Goal: Task Accomplishment & Management: Manage account settings

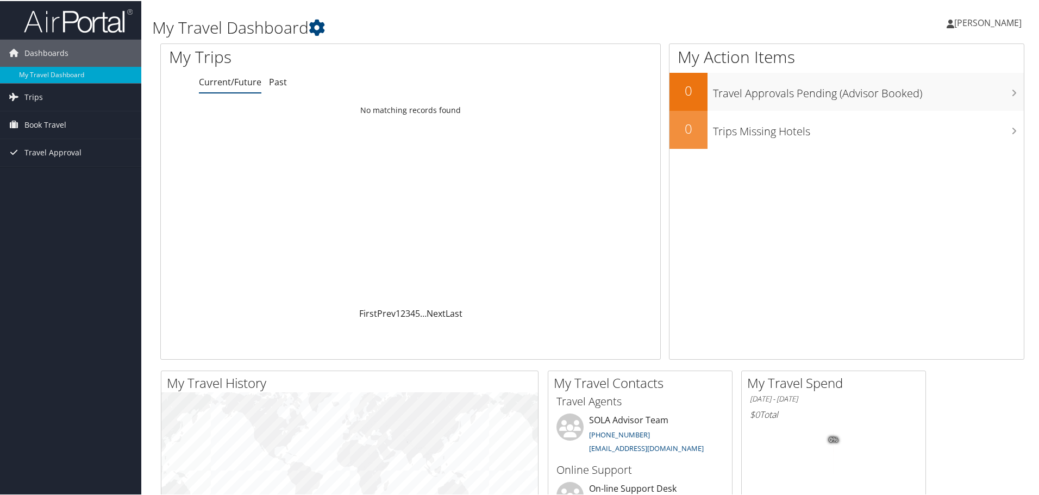
click at [968, 17] on span "[PERSON_NAME]" at bounding box center [987, 22] width 67 height 12
click at [943, 80] on link "Travel Agency Contacts" at bounding box center [959, 78] width 121 height 18
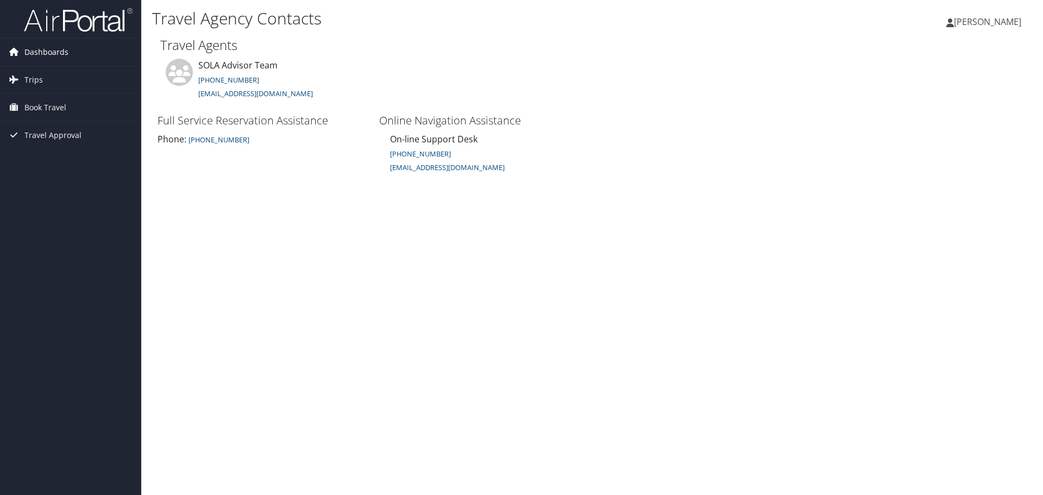
click at [42, 53] on span "Dashboards" at bounding box center [46, 52] width 44 height 27
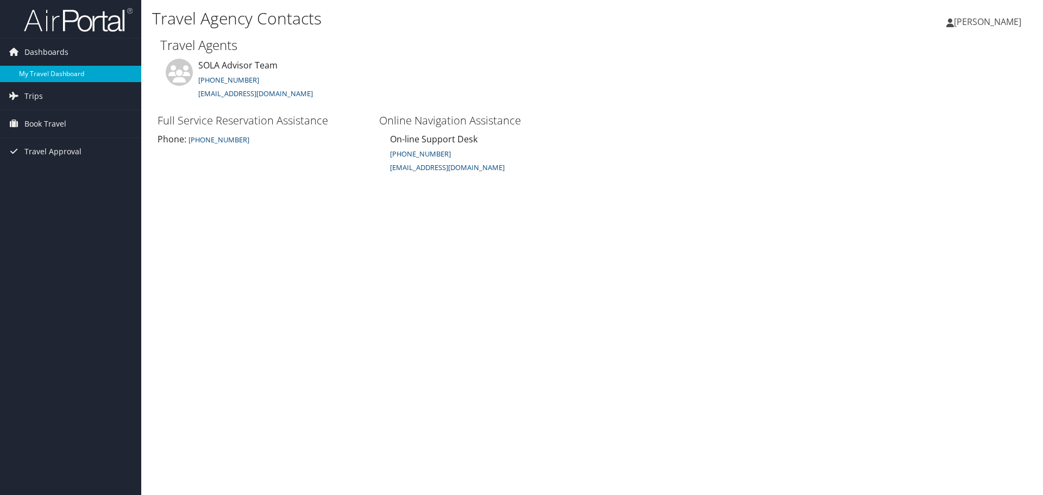
click at [46, 78] on link "My Travel Dashboard" at bounding box center [70, 74] width 141 height 16
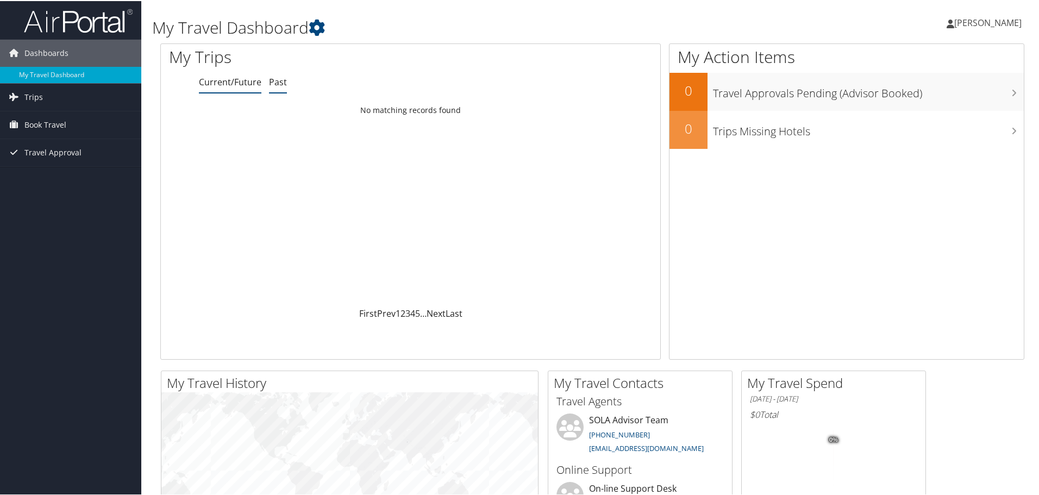
click at [278, 84] on link "Past" at bounding box center [278, 81] width 18 height 12
click at [34, 97] on span "Trips" at bounding box center [33, 96] width 18 height 27
click at [43, 116] on link "Current/Future Trips" at bounding box center [70, 118] width 141 height 16
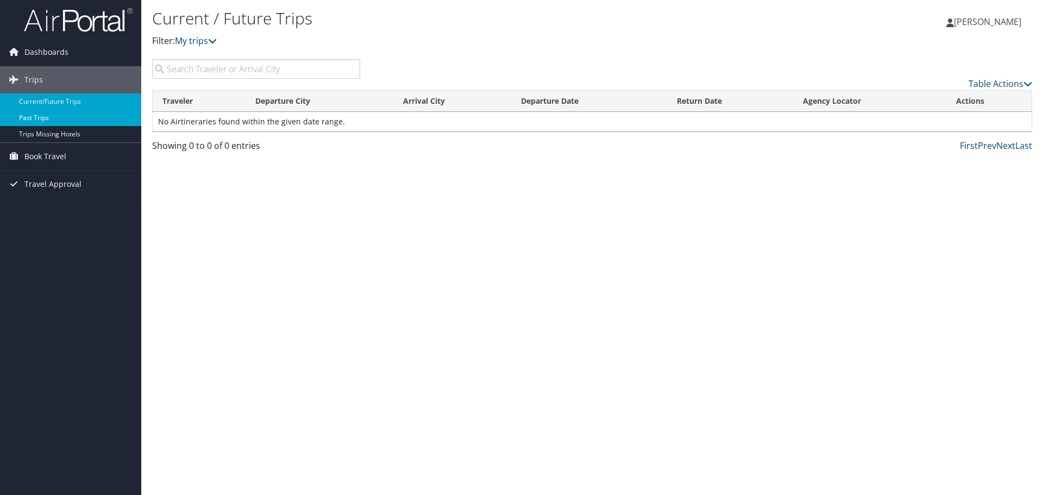
click at [34, 117] on link "Past Trips" at bounding box center [70, 118] width 141 height 16
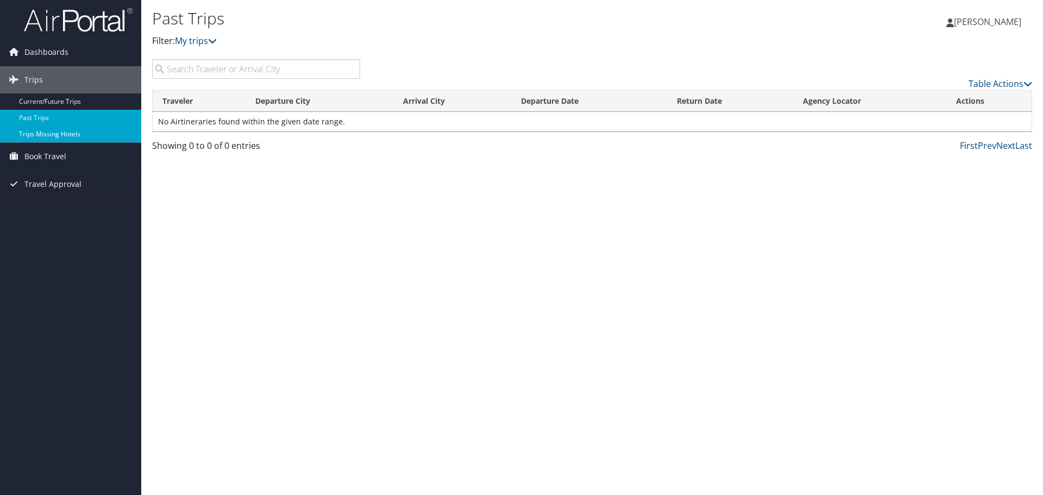
click at [41, 131] on link "Trips Missing Hotels" at bounding box center [70, 134] width 141 height 16
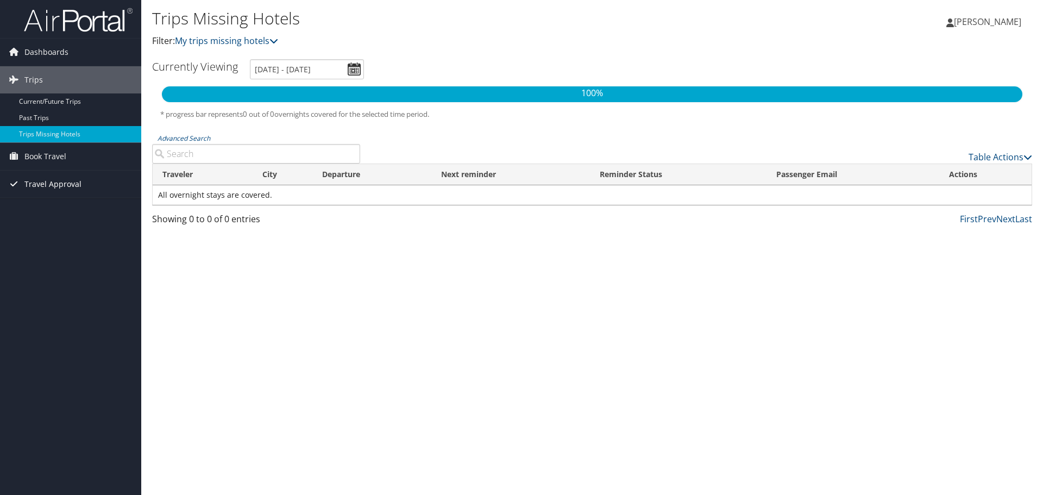
click at [44, 185] on span "Travel Approval" at bounding box center [52, 184] width 57 height 27
click at [64, 207] on link "Pending Trip Approvals" at bounding box center [70, 206] width 141 height 16
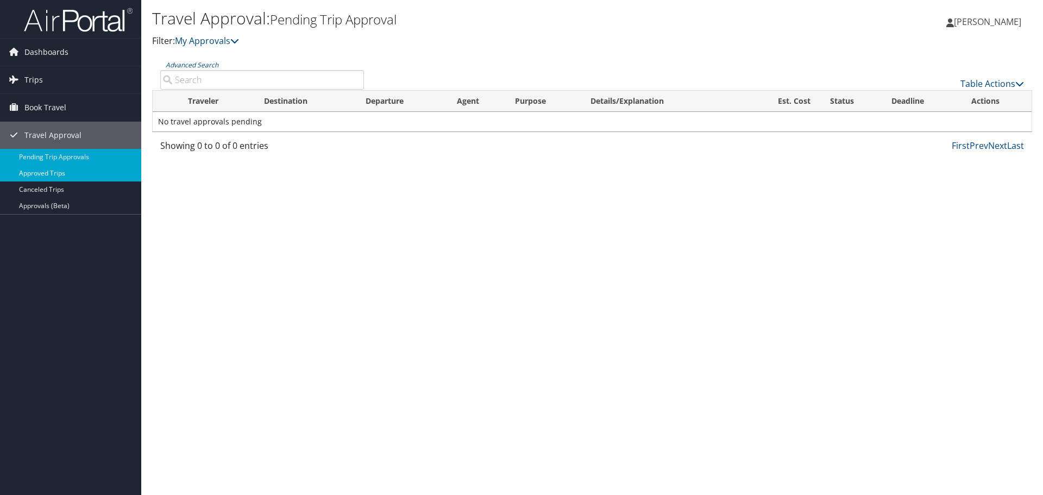
click at [48, 174] on link "Approved Trips" at bounding box center [70, 173] width 141 height 16
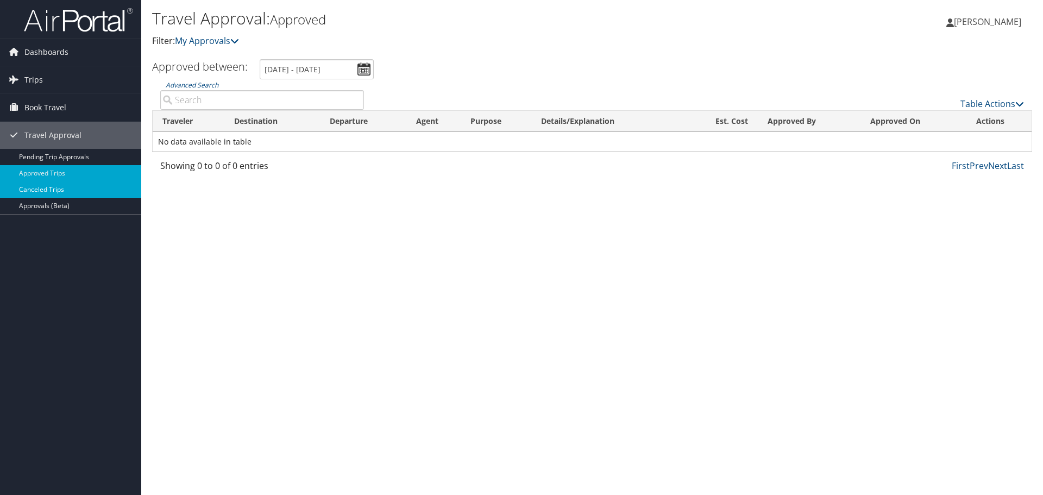
click at [51, 189] on link "Canceled Trips" at bounding box center [70, 190] width 141 height 16
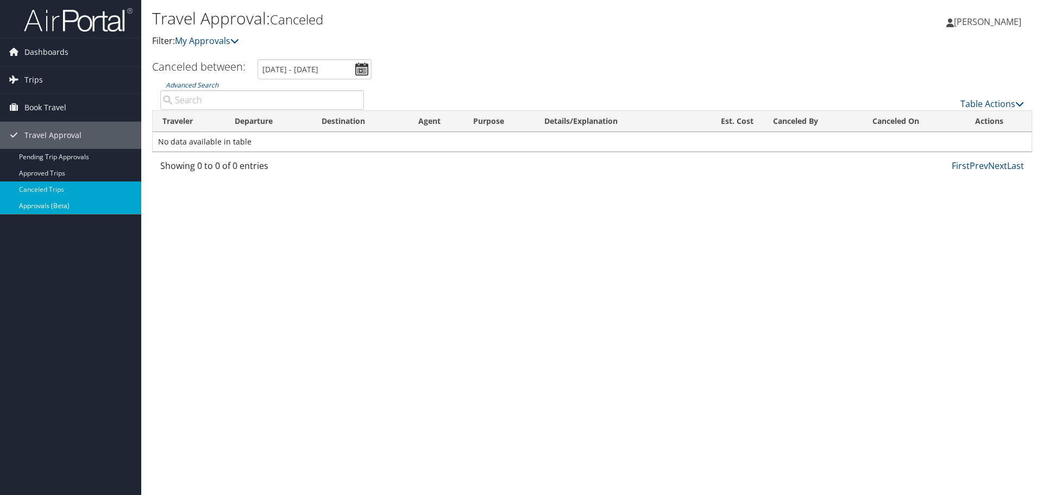
click at [51, 204] on link "Approvals (Beta)" at bounding box center [70, 206] width 141 height 16
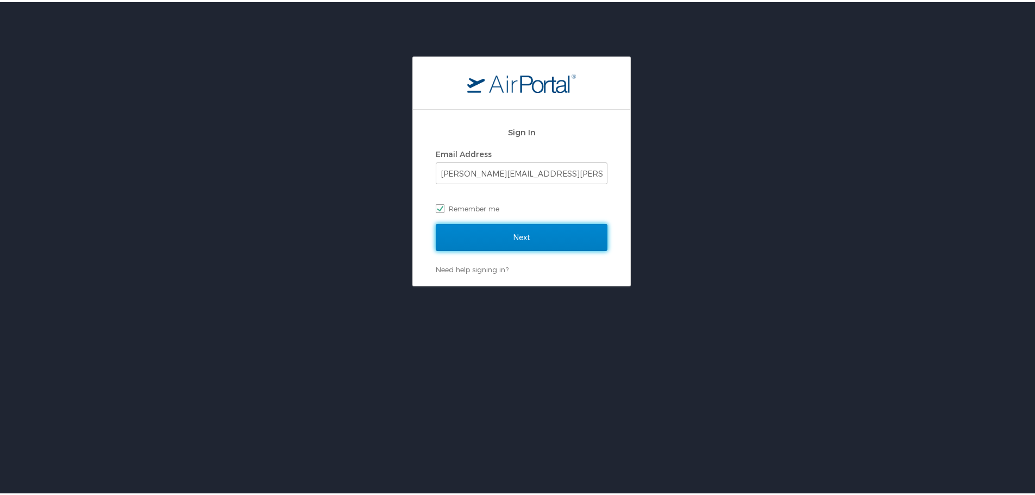
click at [507, 236] on input "Next" at bounding box center [522, 235] width 172 height 27
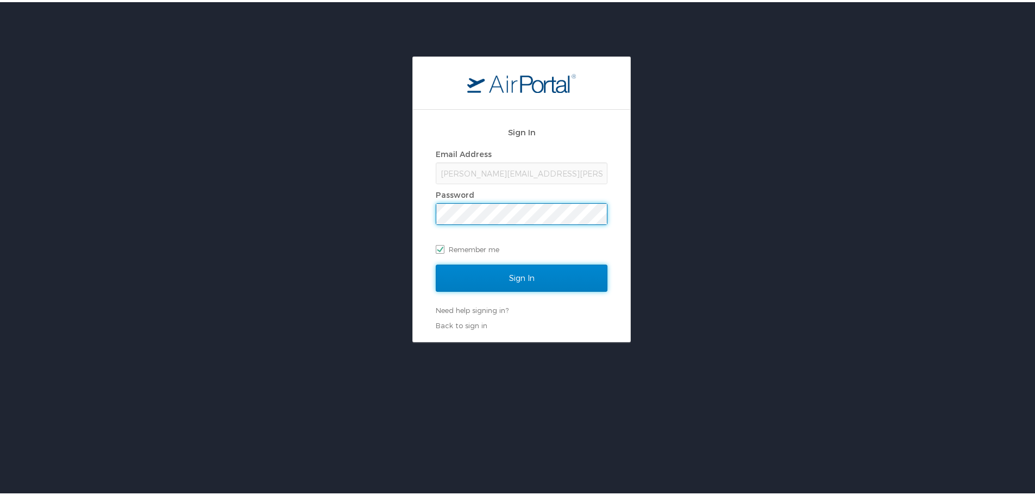
click at [512, 277] on input "Sign In" at bounding box center [522, 275] width 172 height 27
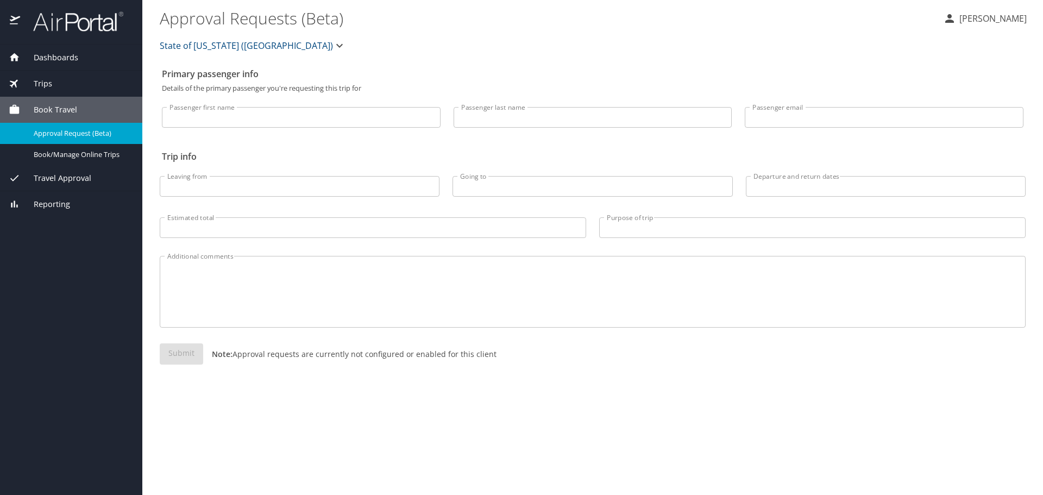
click at [13, 19] on img at bounding box center [15, 21] width 11 height 21
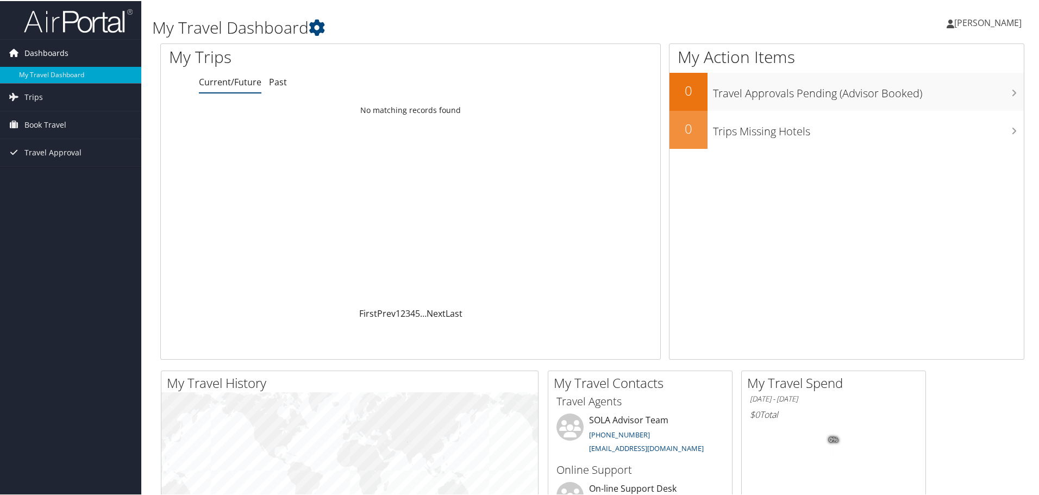
click at [23, 48] on link "Dashboards" at bounding box center [70, 52] width 141 height 27
click at [46, 71] on link "My Travel Dashboard" at bounding box center [70, 74] width 141 height 16
click at [24, 95] on span "Trips" at bounding box center [33, 96] width 18 height 27
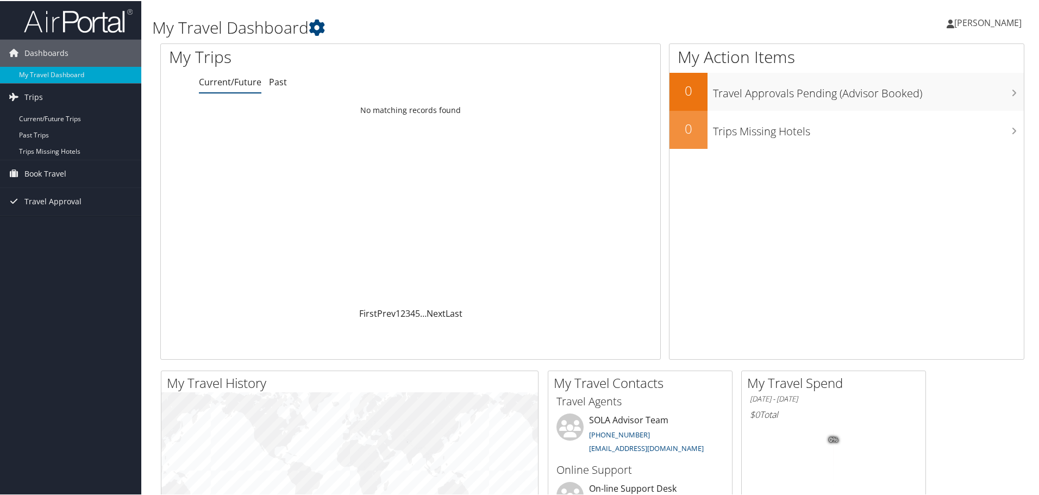
click at [986, 23] on span "[PERSON_NAME]" at bounding box center [987, 22] width 67 height 12
click at [943, 59] on link "My Settings" at bounding box center [959, 60] width 121 height 18
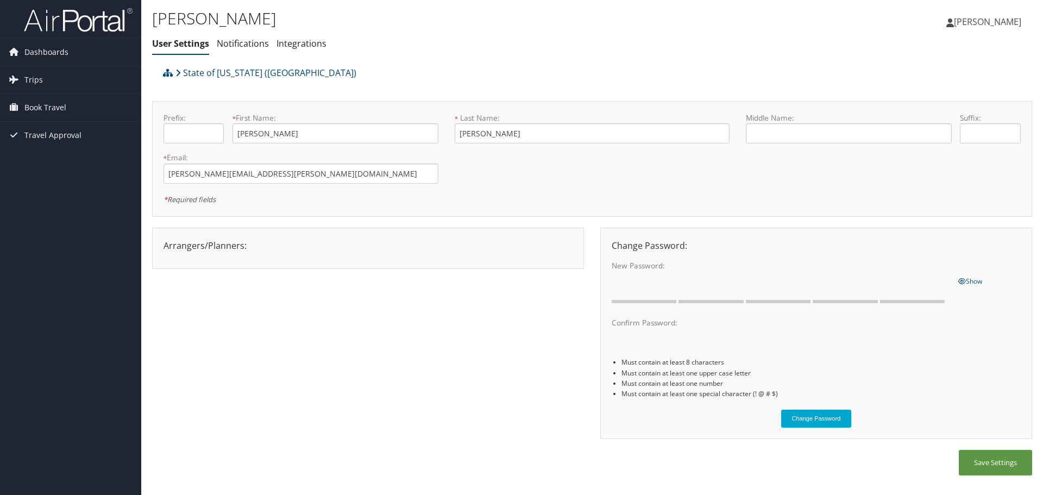
drag, startPoint x: 1000, startPoint y: 0, endPoint x: 397, endPoint y: 36, distance: 604.3
click at [398, 36] on ul "User Settings Notifications Integrations" at bounding box center [445, 44] width 587 height 20
click at [40, 53] on span "Dashboards" at bounding box center [46, 52] width 44 height 27
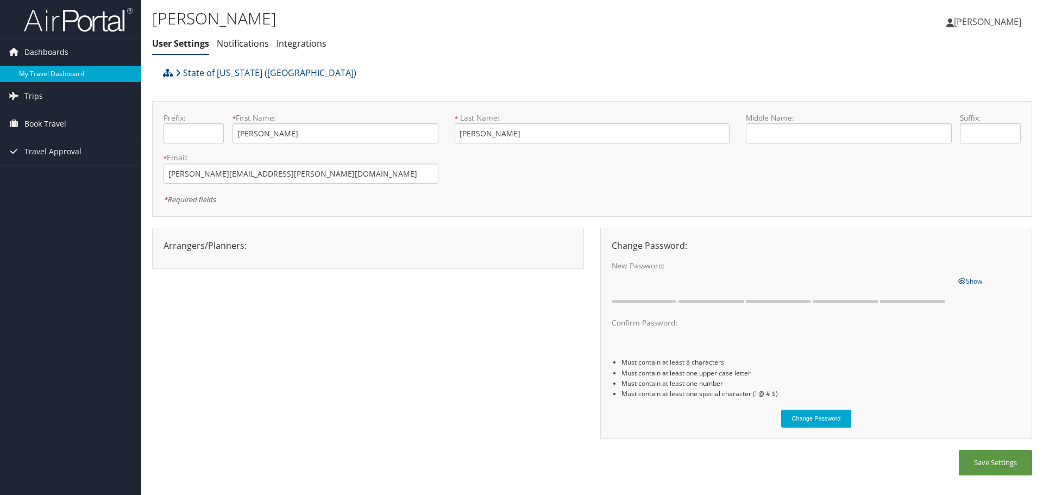
click at [42, 70] on link "My Travel Dashboard" at bounding box center [70, 74] width 141 height 16
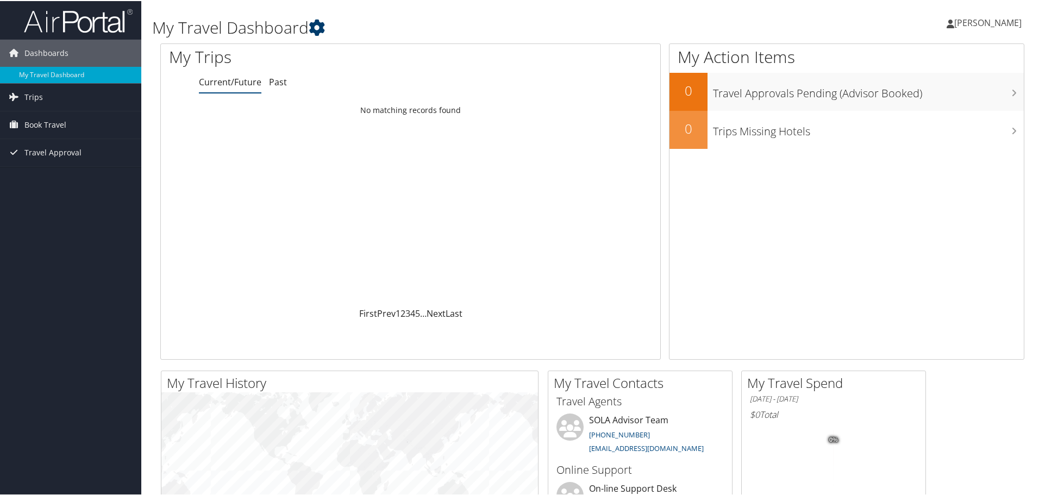
click at [317, 22] on icon at bounding box center [317, 26] width 16 height 16
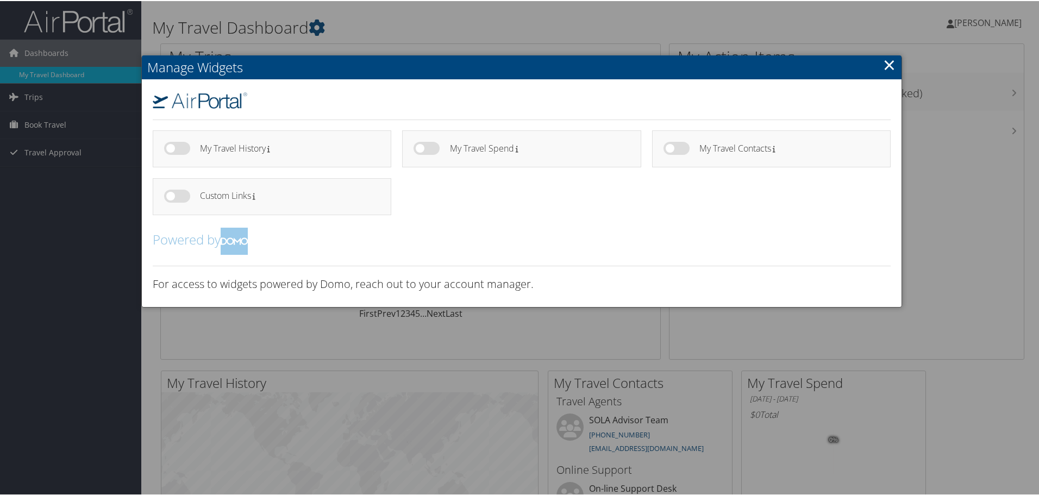
click at [884, 61] on link "×" at bounding box center [889, 64] width 12 height 22
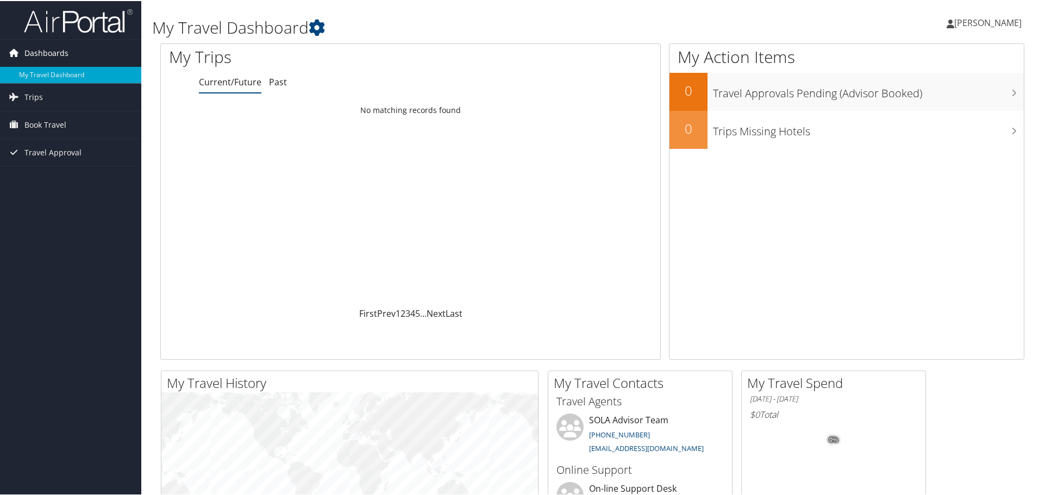
click at [34, 55] on span "Dashboards" at bounding box center [46, 52] width 44 height 27
click at [34, 54] on span "Dashboards" at bounding box center [46, 52] width 44 height 27
click at [26, 93] on span "Trips" at bounding box center [33, 96] width 18 height 27
click at [30, 49] on span "Dashboards" at bounding box center [46, 52] width 44 height 27
click at [20, 46] on icon at bounding box center [13, 51] width 16 height 16
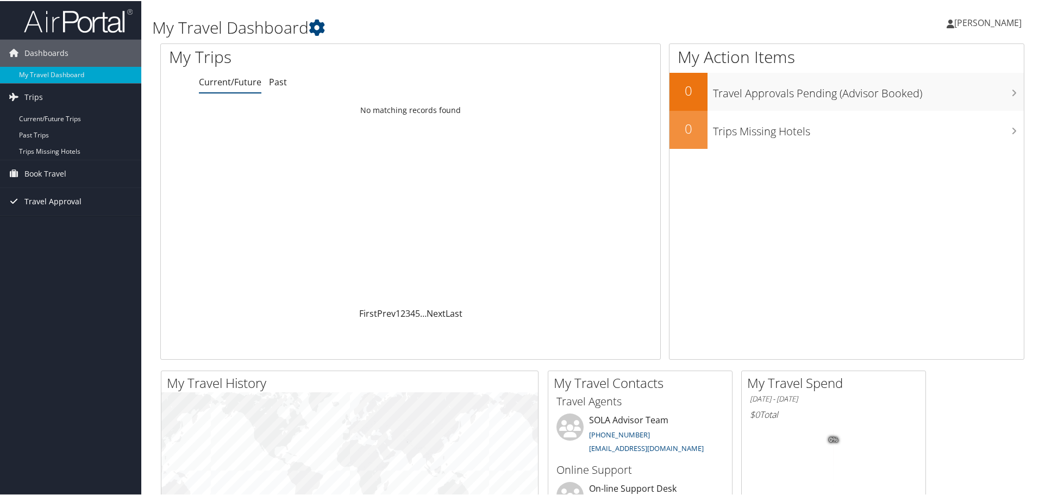
click at [42, 199] on span "Travel Approval" at bounding box center [52, 200] width 57 height 27
click at [53, 240] on link "Approved Trips" at bounding box center [70, 238] width 141 height 16
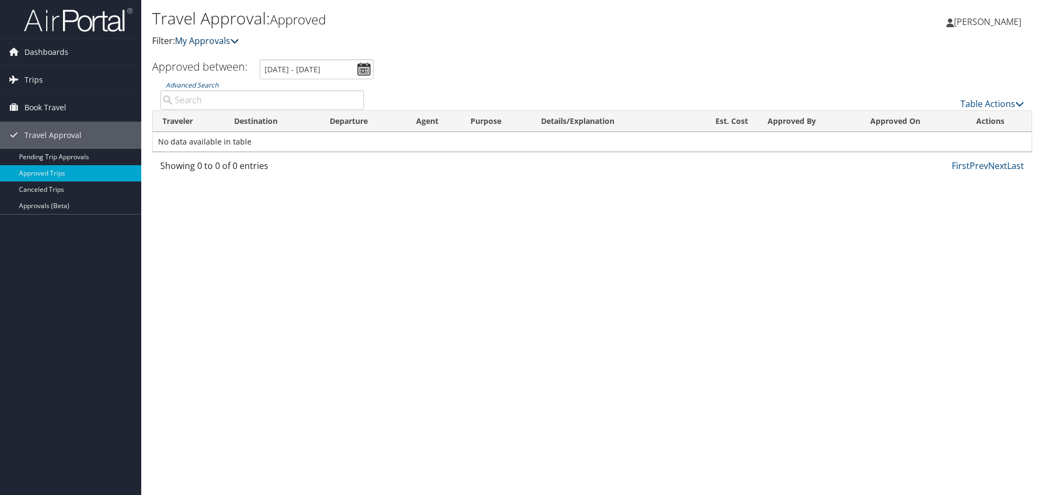
click at [234, 36] on link "My Approvals" at bounding box center [207, 41] width 64 height 12
click at [236, 40] on icon at bounding box center [234, 40] width 9 height 9
click at [239, 42] on icon at bounding box center [234, 40] width 9 height 9
click at [359, 69] on input "8/29/2025 - 9/29/2025" at bounding box center [317, 69] width 114 height 20
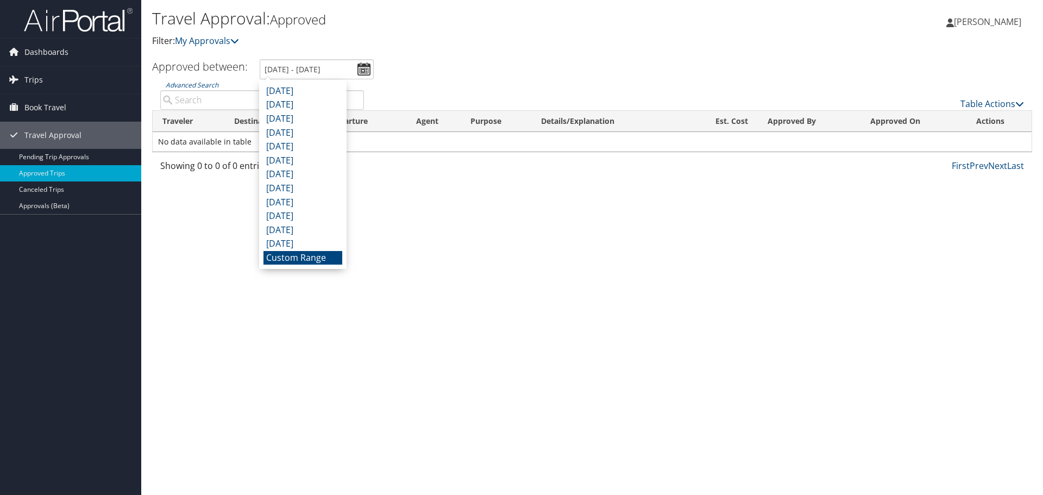
click at [296, 258] on li "Custom Range" at bounding box center [303, 258] width 79 height 14
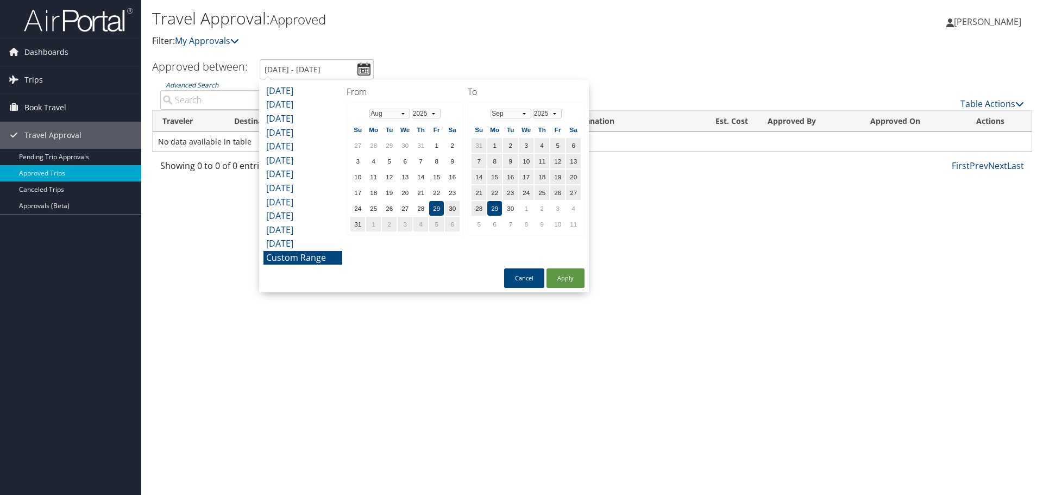
click at [654, 357] on div "Travel Approval: Approved Filter: My Approvals Travis Huval Travis Huval My Set…" at bounding box center [592, 247] width 902 height 495
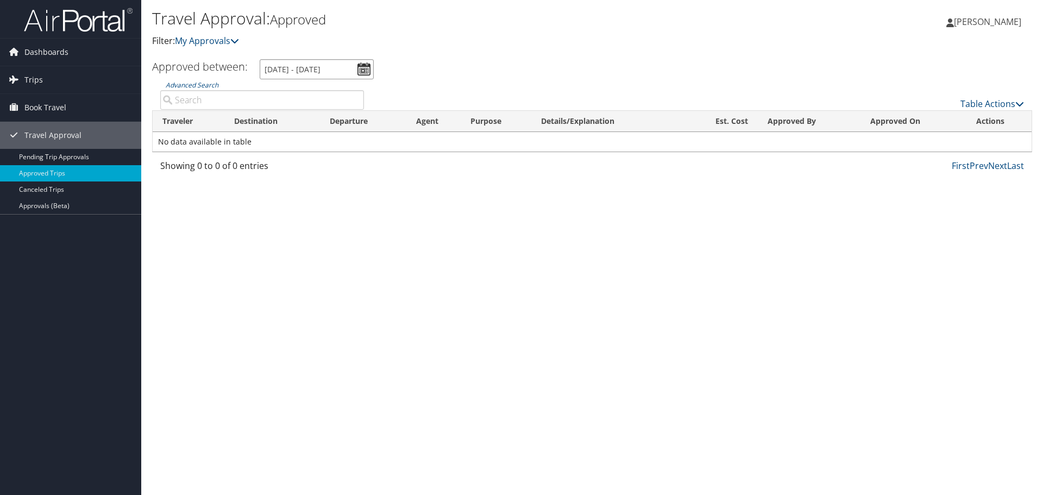
click at [360, 72] on input "8/29/2025 - 9/29/2025" at bounding box center [317, 69] width 114 height 20
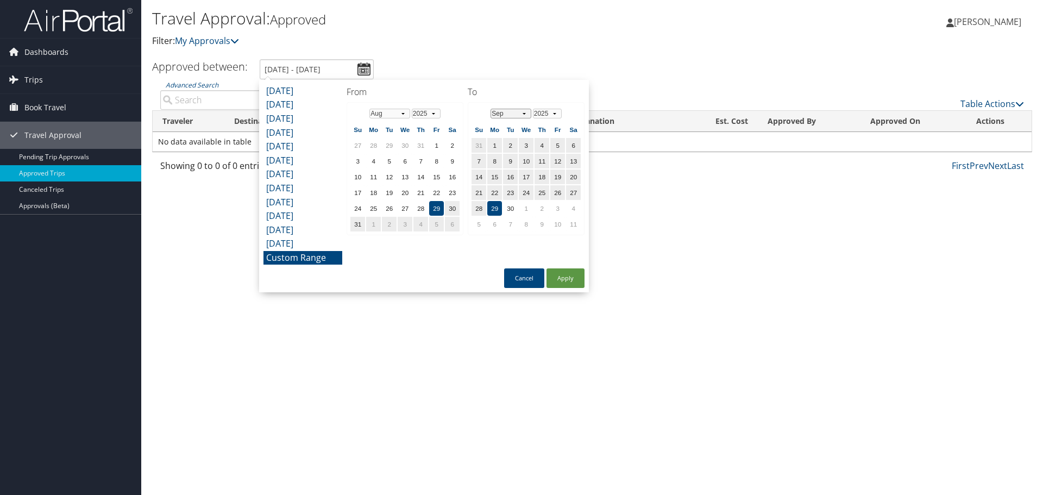
click at [524, 112] on select "Jan Feb Mar Apr May Jun Jul Aug Sep Oct Nov Dec" at bounding box center [511, 114] width 41 height 10
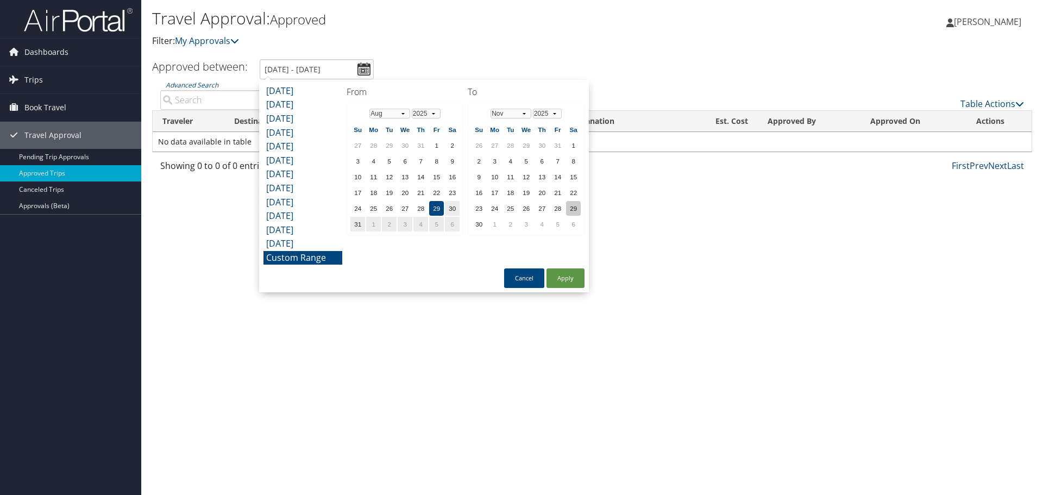
click at [573, 211] on td "29" at bounding box center [573, 208] width 15 height 15
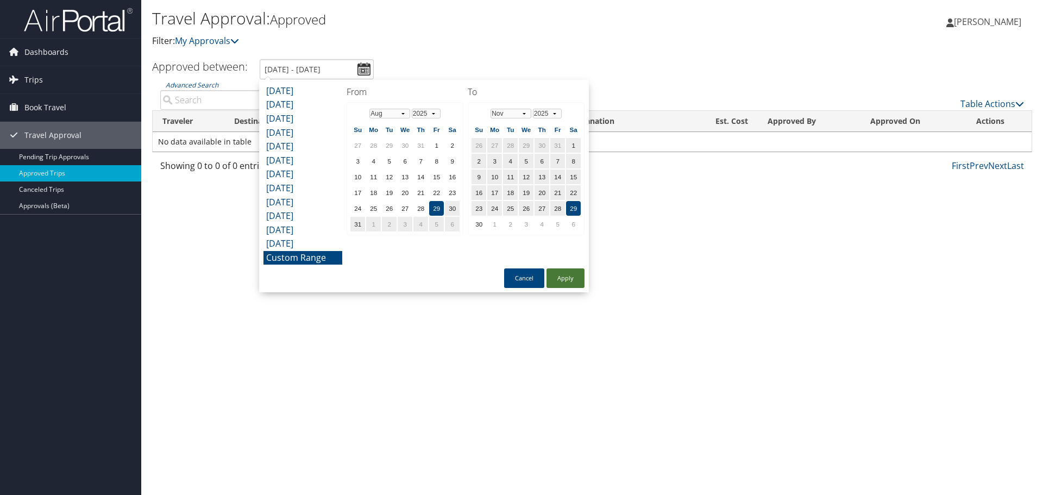
click at [566, 284] on button "Apply" at bounding box center [566, 278] width 38 height 20
type input "8/29/2025 - 11/29/2025"
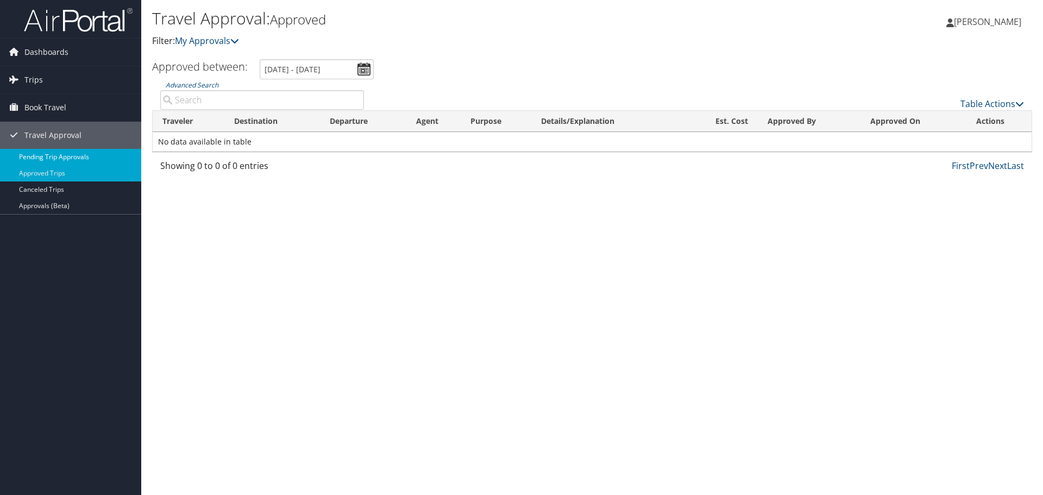
click at [58, 154] on link "Pending Trip Approvals" at bounding box center [70, 157] width 141 height 16
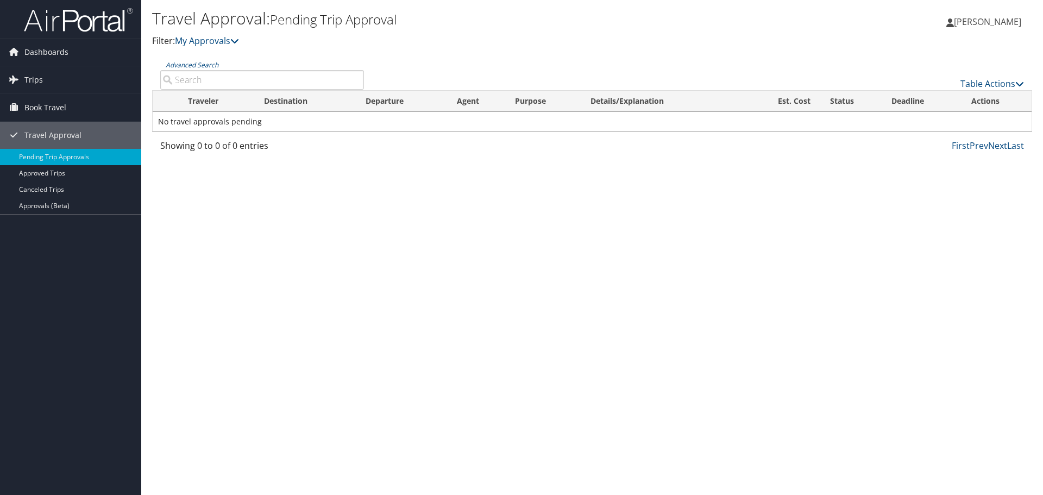
click at [993, 23] on span "[PERSON_NAME]" at bounding box center [987, 22] width 67 height 12
click at [958, 99] on link "View Travel Profile" at bounding box center [960, 96] width 121 height 18
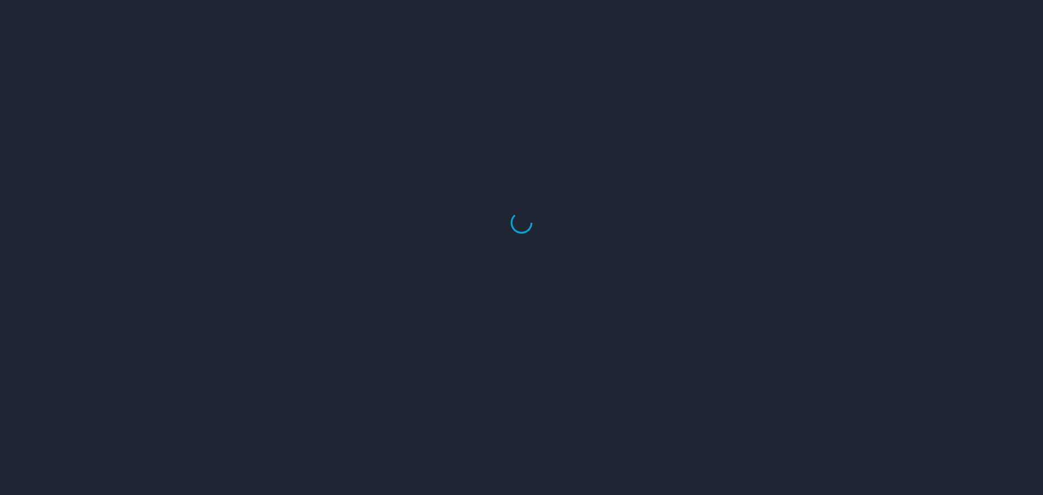
select select "US"
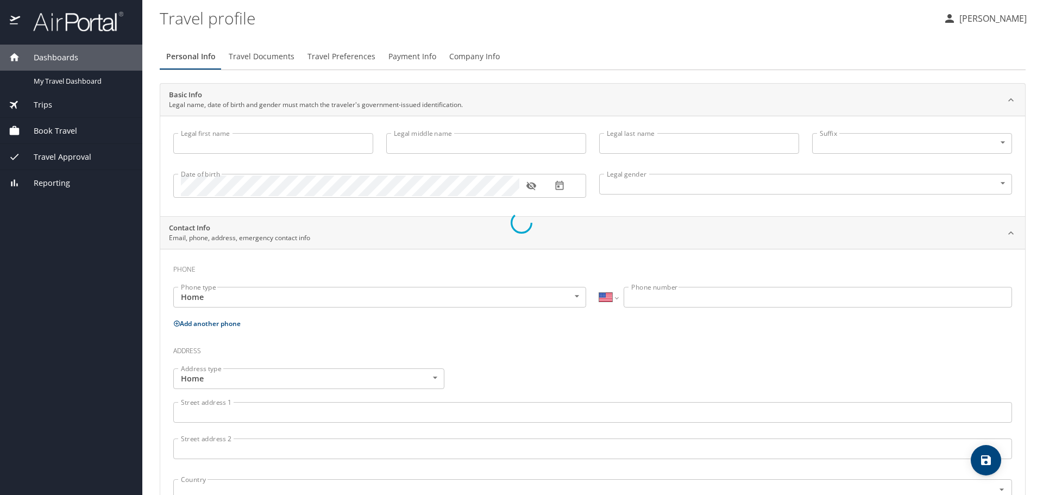
type input "[PERSON_NAME]"
type input "[DEMOGRAPHIC_DATA]"
type input "[PERSON_NAME]"
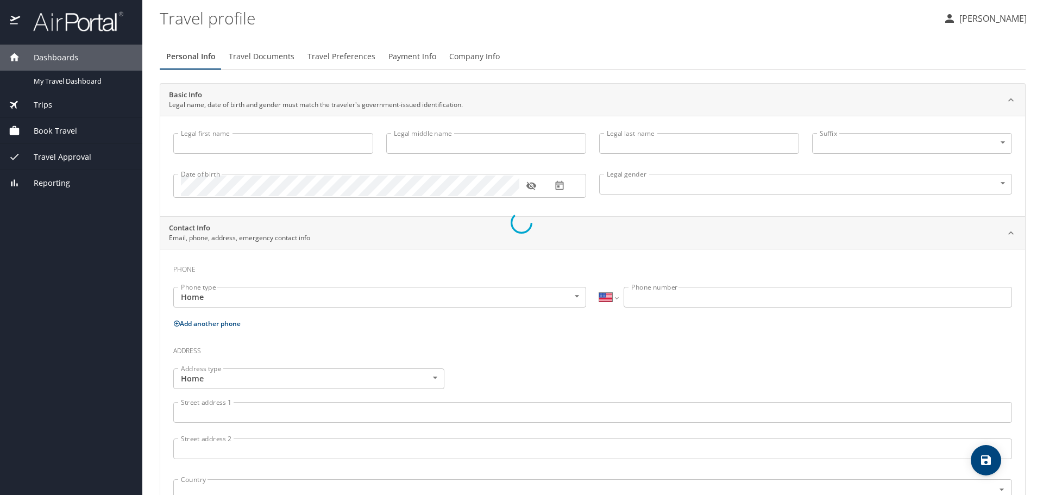
type input "(337) 706-6282"
type input "emilyhuval@gmail.com"
select select "US"
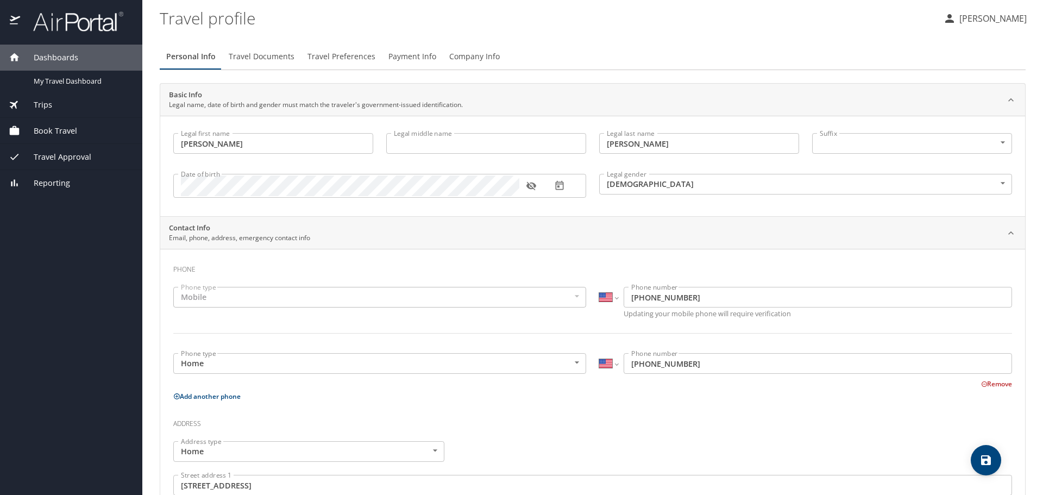
click at [274, 56] on span "Travel Documents" at bounding box center [262, 57] width 66 height 14
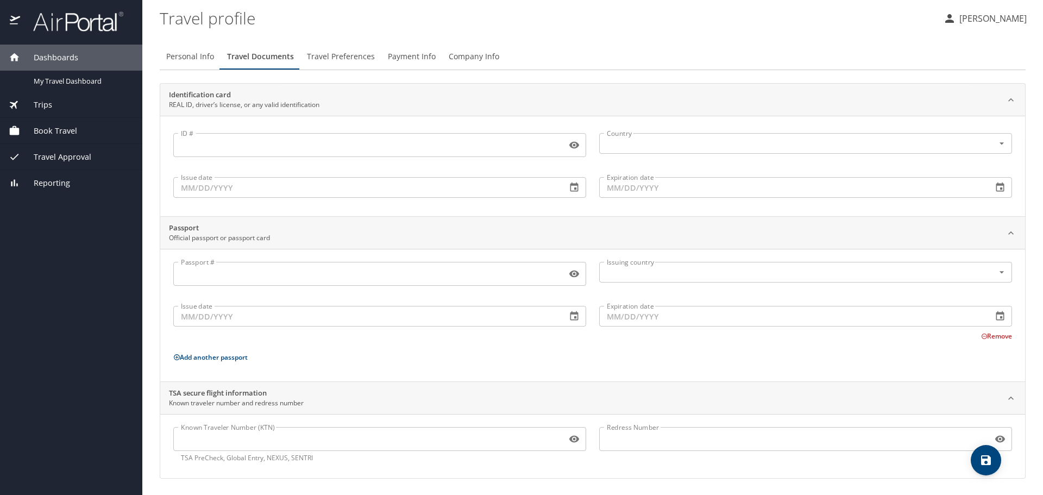
click at [337, 51] on span "Travel Preferences" at bounding box center [341, 57] width 68 height 14
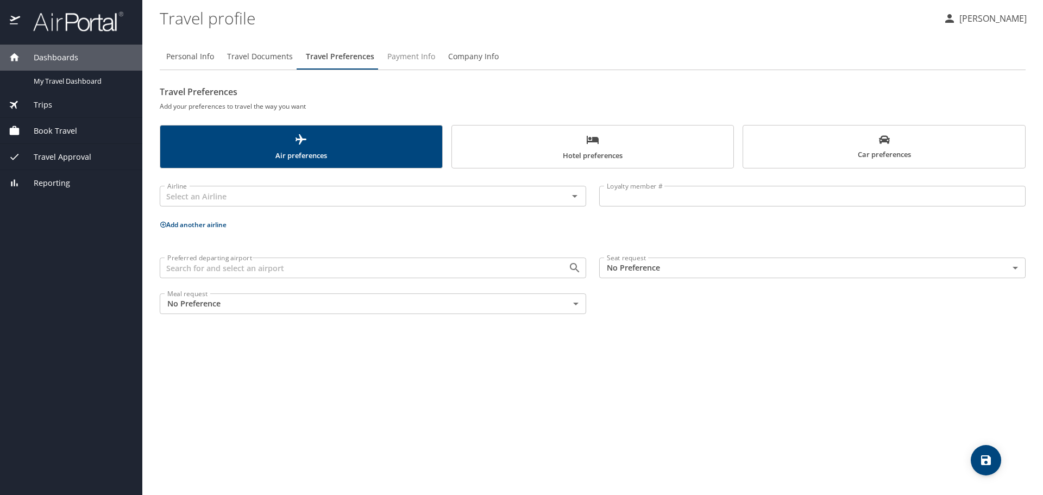
click at [415, 59] on span "Payment Info" at bounding box center [411, 57] width 48 height 14
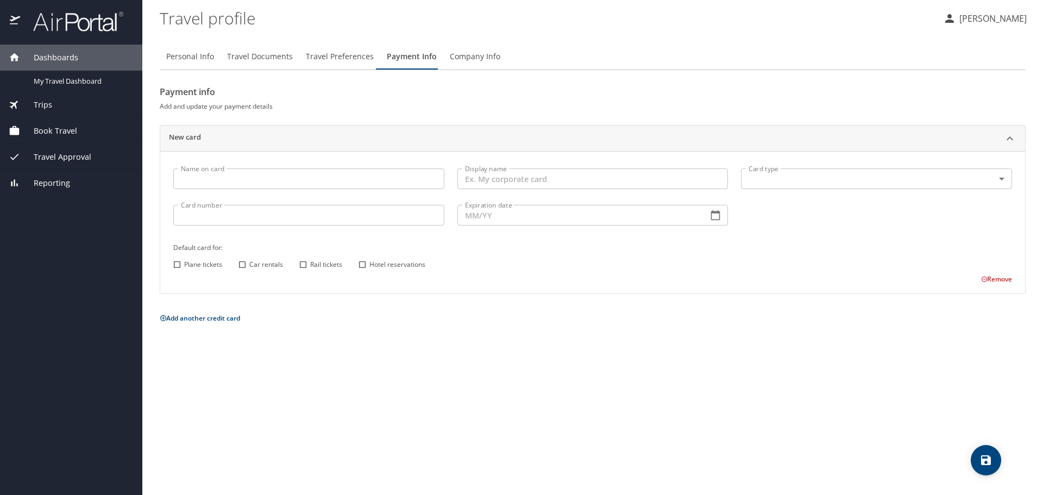
click at [470, 58] on span "Company Info" at bounding box center [475, 57] width 51 height 14
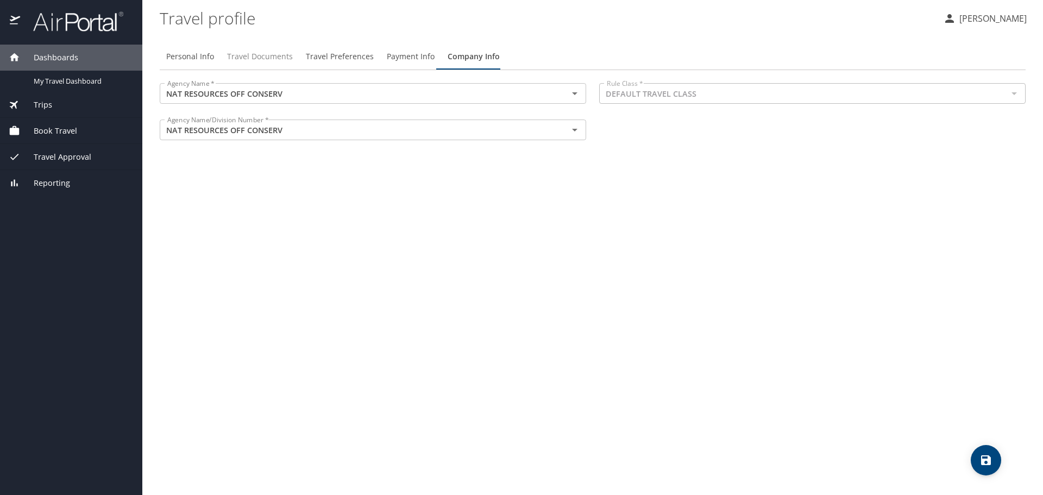
click at [255, 60] on span "Travel Documents" at bounding box center [260, 57] width 66 height 14
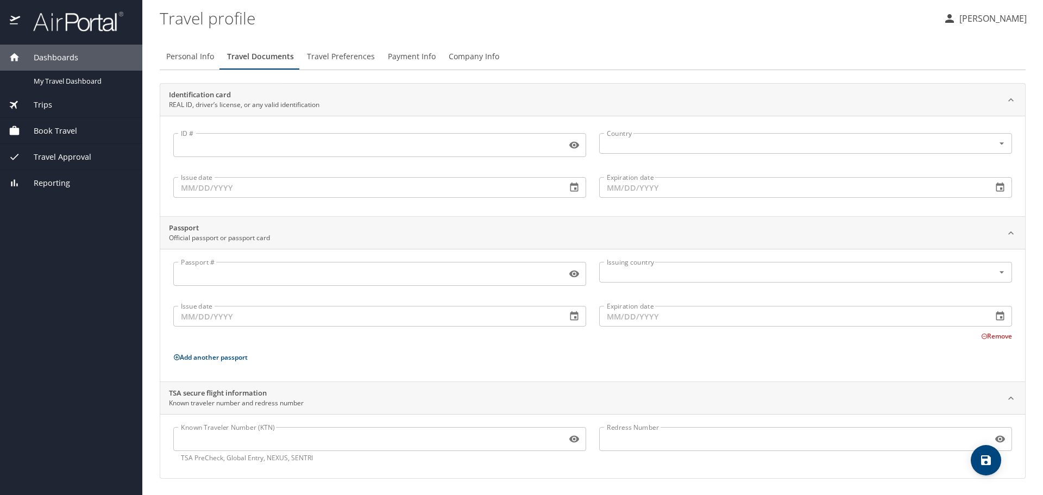
click at [179, 58] on span "Personal Info" at bounding box center [190, 57] width 48 height 14
select select "US"
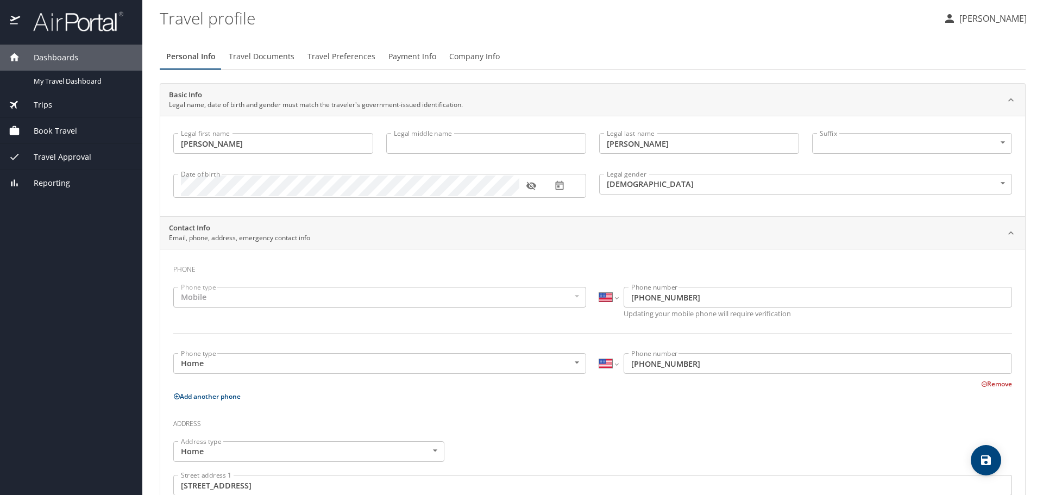
click at [41, 104] on span "Trips" at bounding box center [36, 105] width 32 height 12
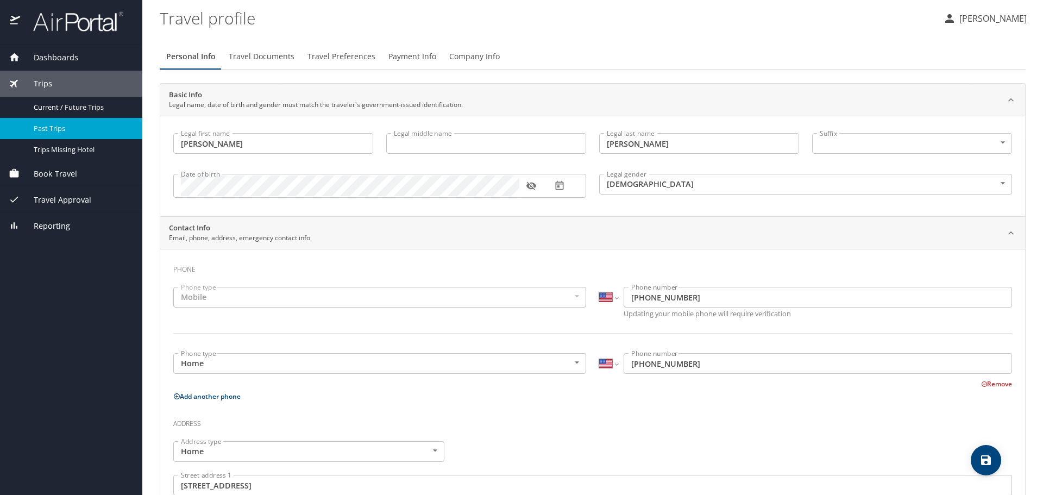
click at [58, 129] on span "Past Trips" at bounding box center [82, 128] width 96 height 10
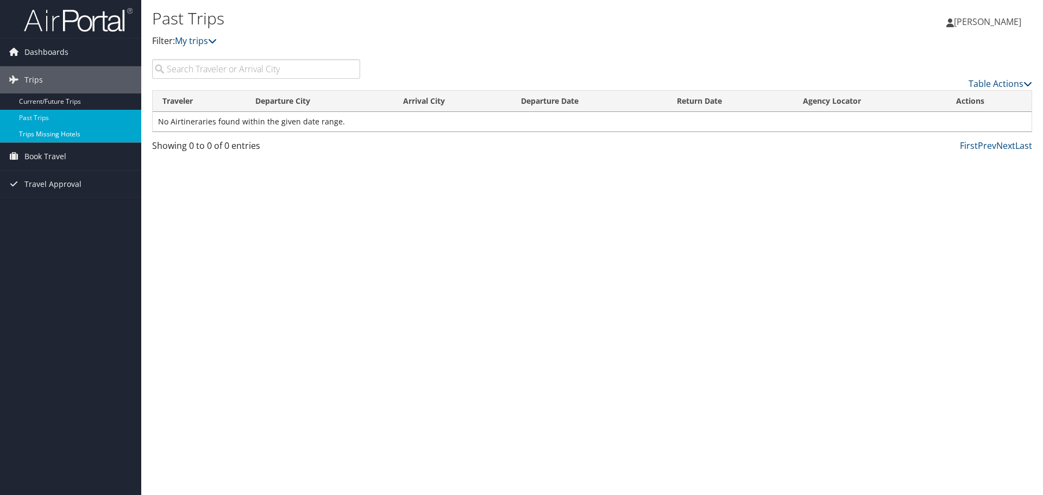
click at [58, 134] on link "Trips Missing Hotels" at bounding box center [70, 134] width 141 height 16
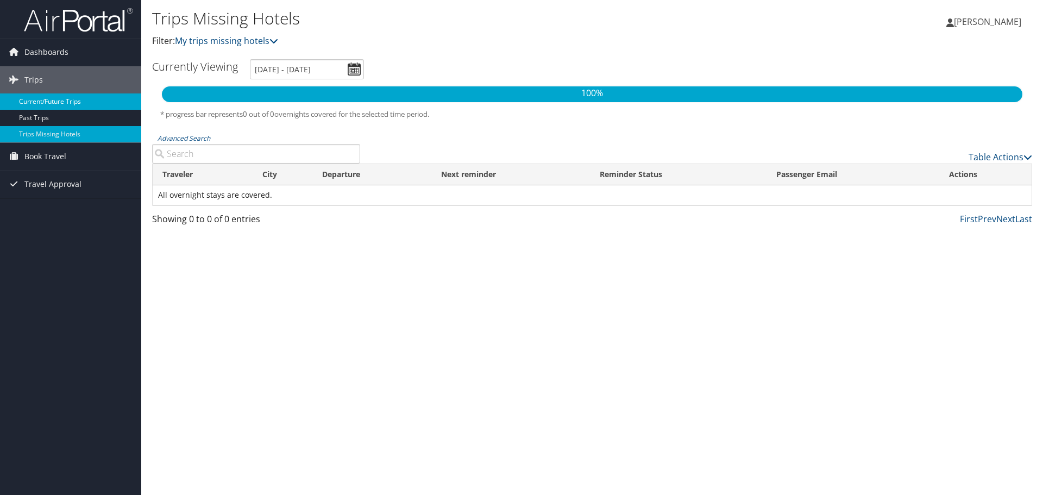
click at [44, 99] on link "Current/Future Trips" at bounding box center [70, 101] width 141 height 16
